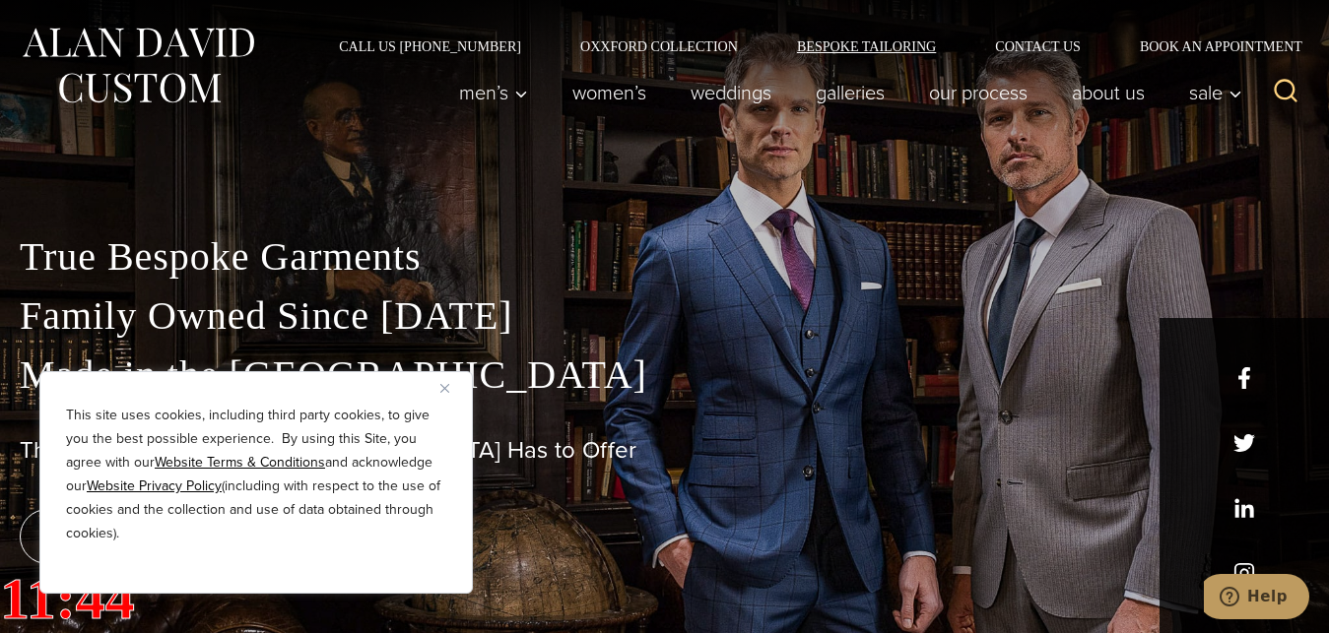
click at [860, 41] on link "Bespoke Tailoring" at bounding box center [866, 46] width 198 height 14
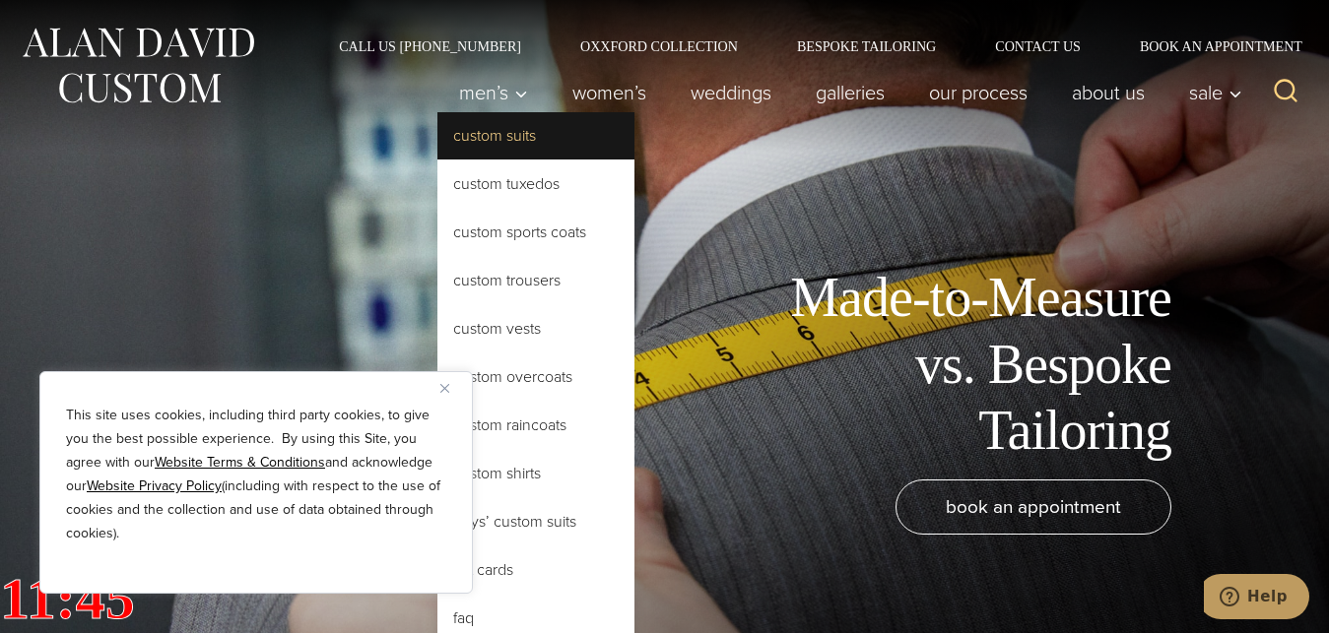
drag, startPoint x: 562, startPoint y: 143, endPoint x: 590, endPoint y: 131, distance: 30.9
click at [590, 131] on link "Custom Suits" at bounding box center [535, 135] width 197 height 47
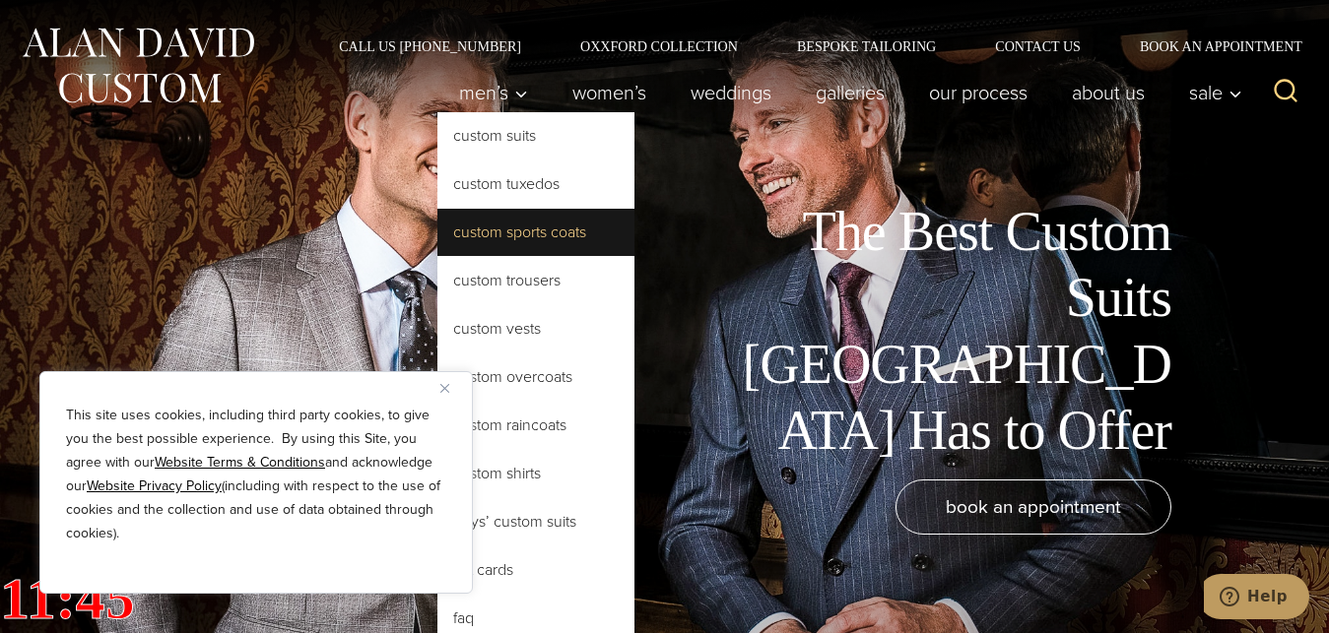
click at [483, 234] on link "Custom Sports Coats" at bounding box center [535, 232] width 197 height 47
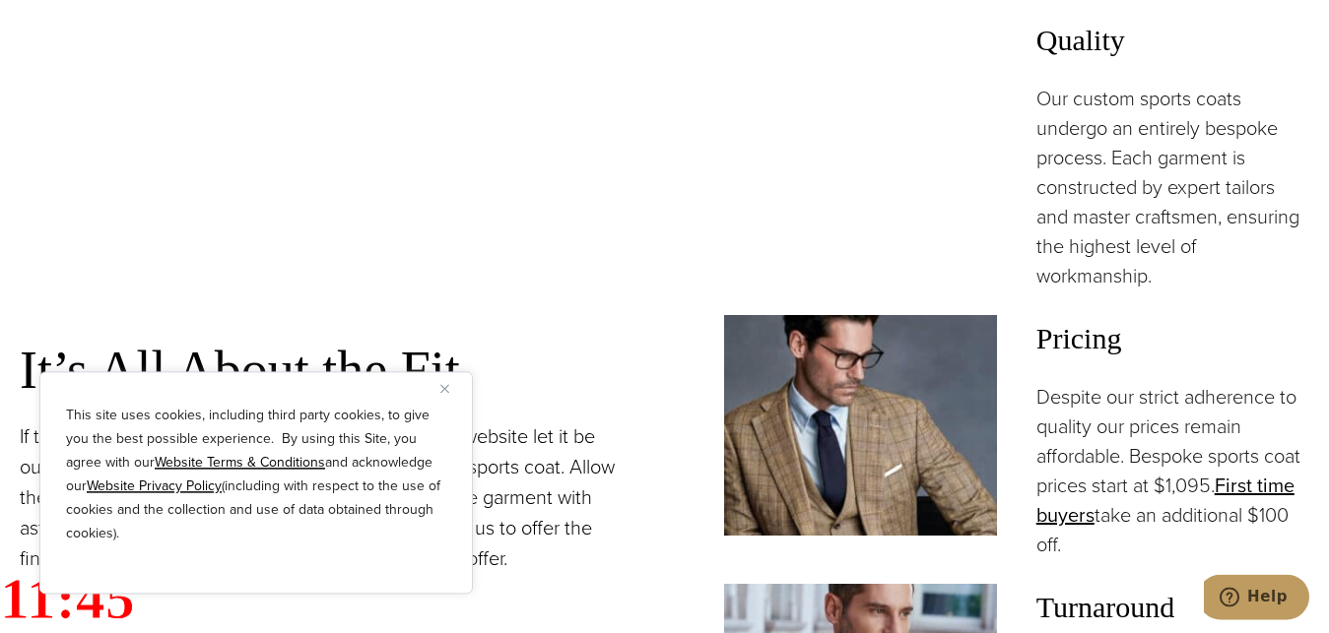
scroll to position [1357, 0]
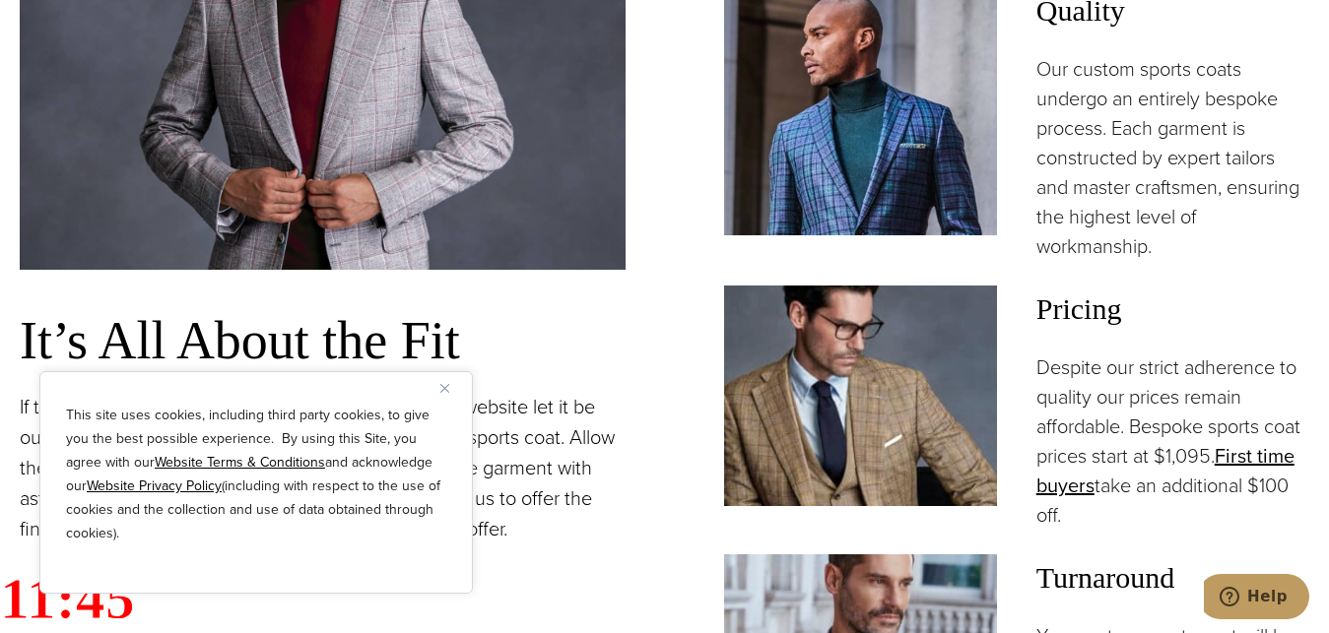
drag, startPoint x: 1240, startPoint y: 401, endPoint x: 1246, endPoint y: 431, distance: 30.1
click at [1174, 265] on div "Our bespoke sports coats boast exquisite patterns & colors, striking the perfec…" at bounding box center [1007, 321] width 606 height 1073
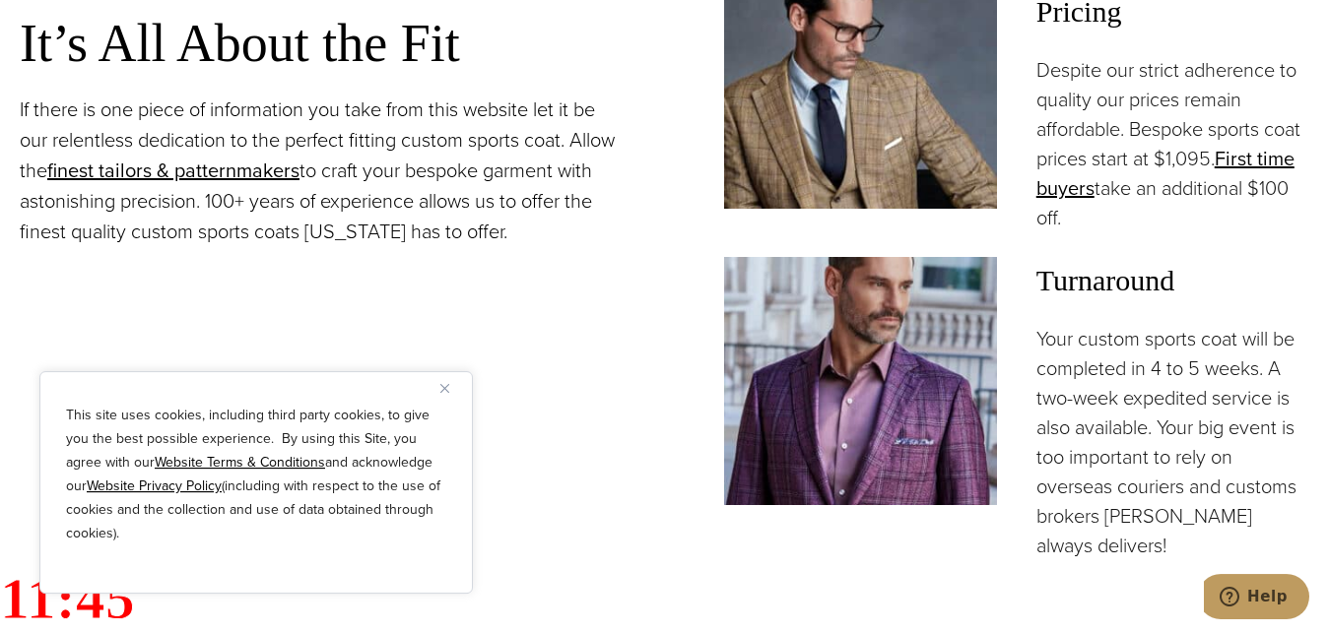
scroll to position [1658, 0]
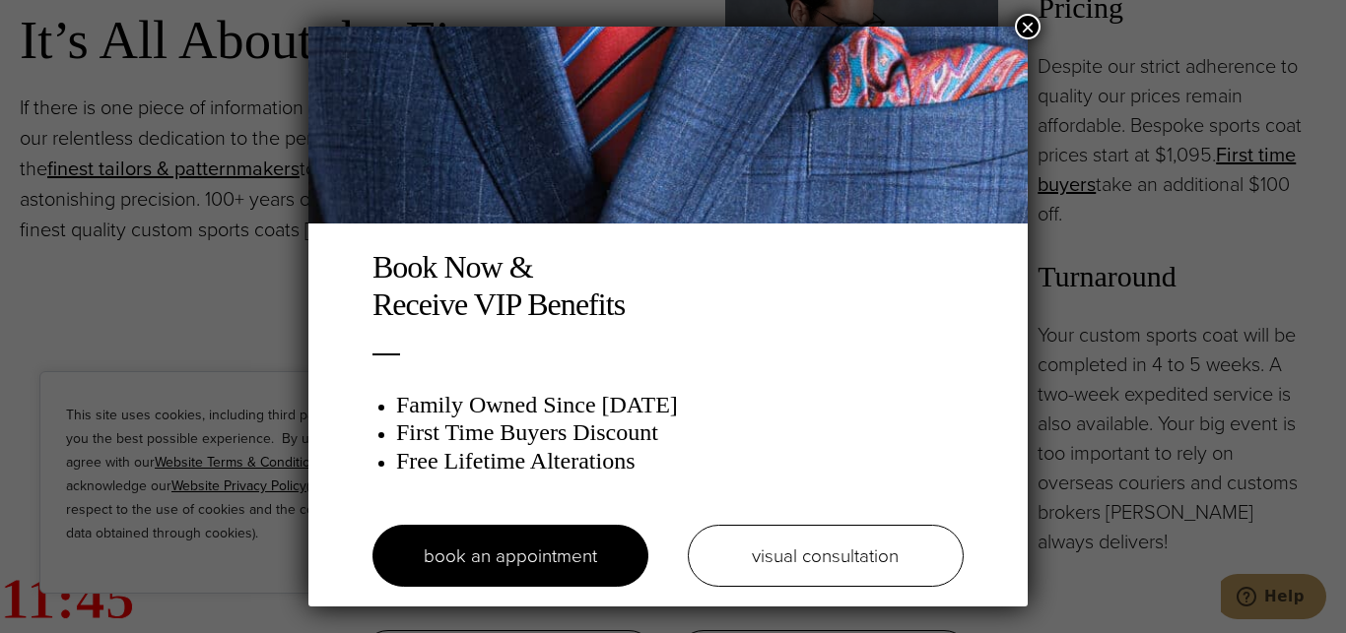
click at [1029, 21] on button "×" at bounding box center [1028, 27] width 26 height 26
